Goal: Check status

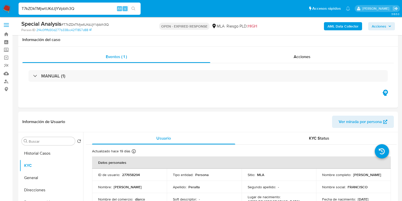
select select "10"
click at [66, 10] on input "T7kZDkTMjwtUKdJjYVpblh3Q" at bounding box center [80, 8] width 122 height 7
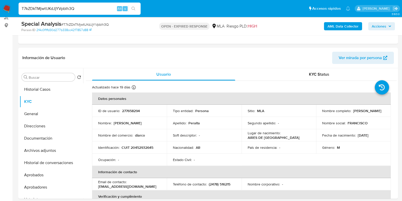
click at [66, 10] on input "T7kZDkTMjwtUKdJjYVpblh3Q" at bounding box center [80, 8] width 122 height 7
type input "7cuoFzu28yAivuKOzGy30TaC"
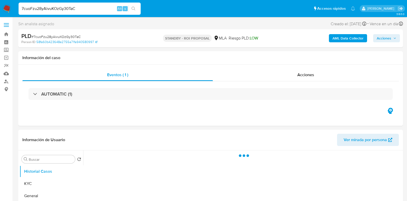
select select "10"
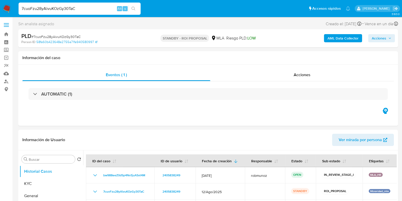
click at [70, 8] on input "7cuoFzu28yAivuKOzGy30TaC" at bounding box center [80, 8] width 122 height 7
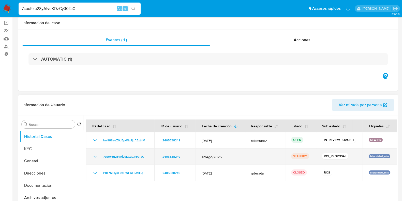
scroll to position [95, 0]
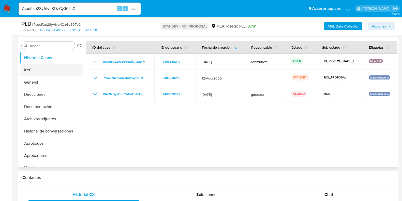
click at [38, 70] on button "KYC" at bounding box center [49, 70] width 59 height 12
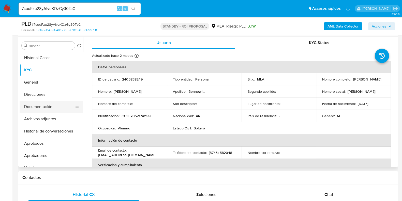
click at [42, 106] on button "Documentación" at bounding box center [49, 106] width 59 height 12
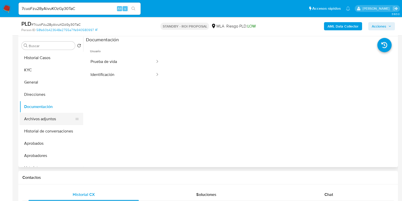
click at [55, 114] on button "Archivos adjuntos" at bounding box center [49, 119] width 59 height 12
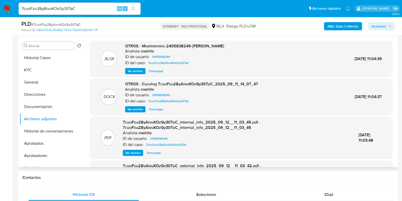
click at [153, 110] on span "Descargar" at bounding box center [156, 109] width 14 height 5
click at [47, 57] on button "Historial Casos" at bounding box center [49, 58] width 59 height 12
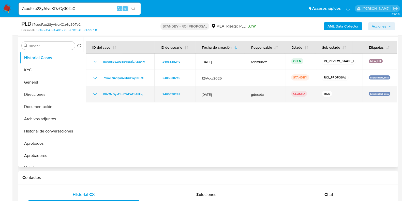
click at [96, 93] on icon "Mostrar/Ocultar" at bounding box center [95, 94] width 4 height 2
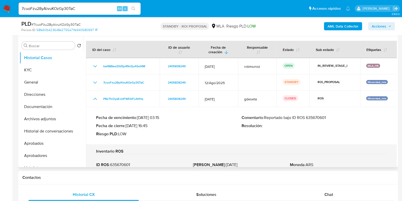
click at [316, 115] on p "Comentario : Reportado bajo ID ROS 635670601" at bounding box center [313, 117] width 145 height 5
